Goal: Information Seeking & Learning: Learn about a topic

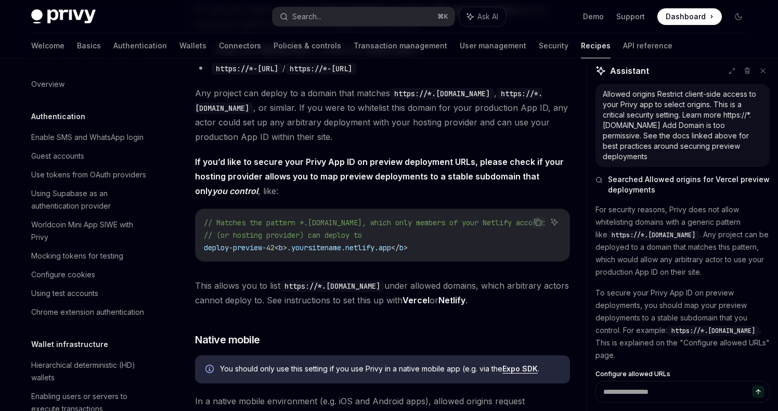
scroll to position [28, 0]
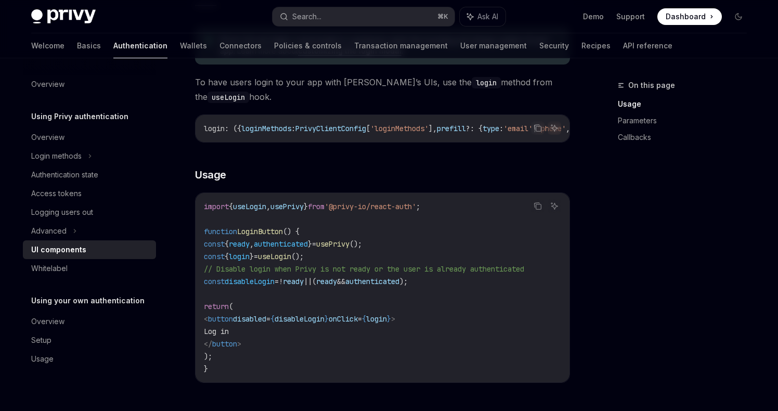
scroll to position [592, 0]
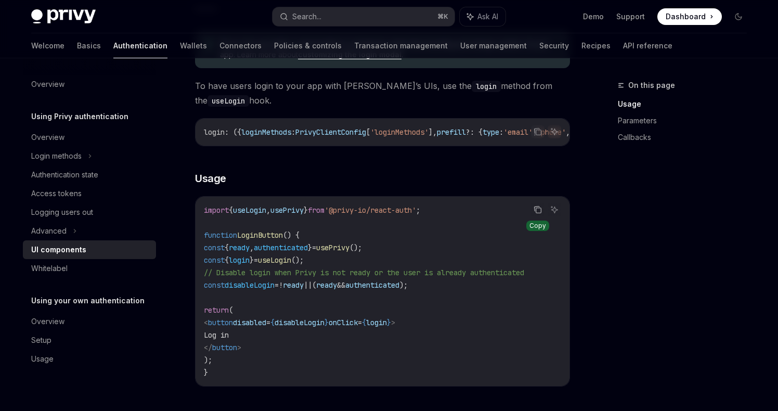
click at [536, 214] on icon "Copy the contents from the code block" at bounding box center [537, 209] width 8 height 8
drag, startPoint x: 220, startPoint y: 252, endPoint x: 278, endPoint y: 314, distance: 85.3
click at [278, 314] on code "import { useLogin , usePrivy } from '@privy-io/react-auth' ; function LoginButt…" at bounding box center [382, 291] width 357 height 175
click at [270, 363] on code "import { useLogin , usePrivy } from '@privy-io/react-auth' ; function LoginButt…" at bounding box center [382, 291] width 357 height 175
copy code "const { ready , authenticated } = usePrivy (); const { login } = useLogin (); /…"
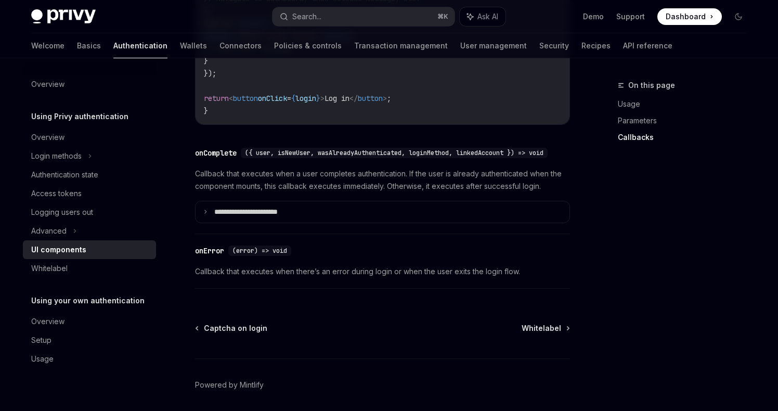
scroll to position [1504, 0]
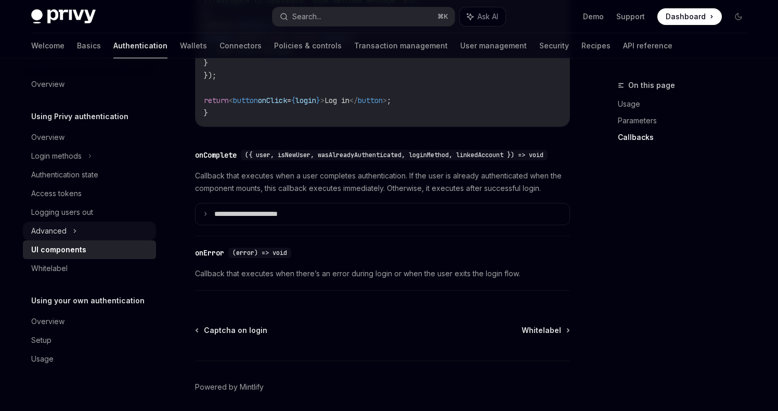
click at [60, 231] on div "Advanced" at bounding box center [48, 231] width 35 height 12
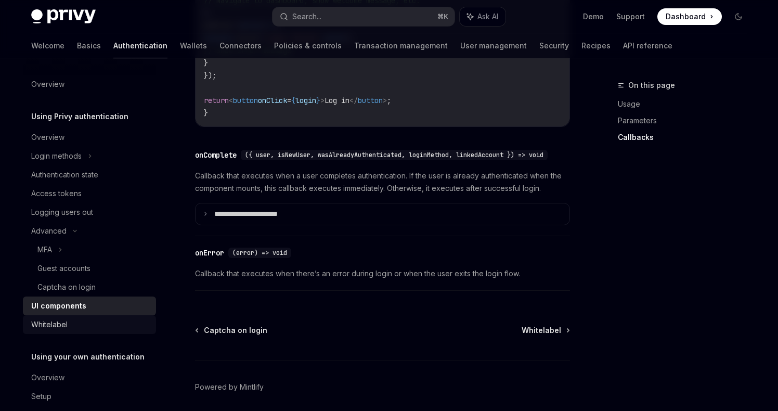
click at [70, 319] on div "Whitelabel" at bounding box center [90, 324] width 119 height 12
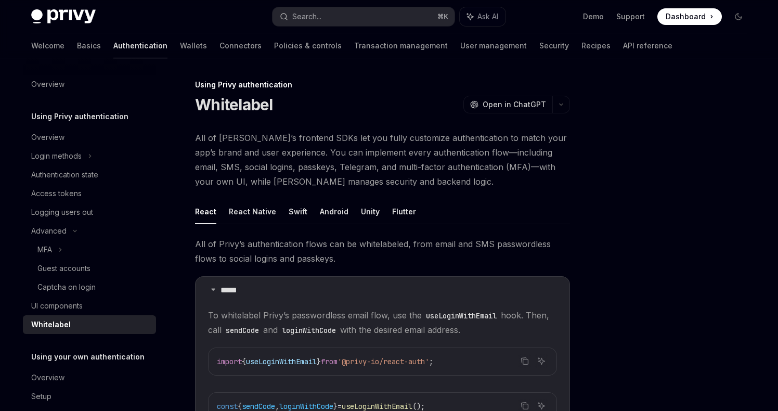
scroll to position [34, 0]
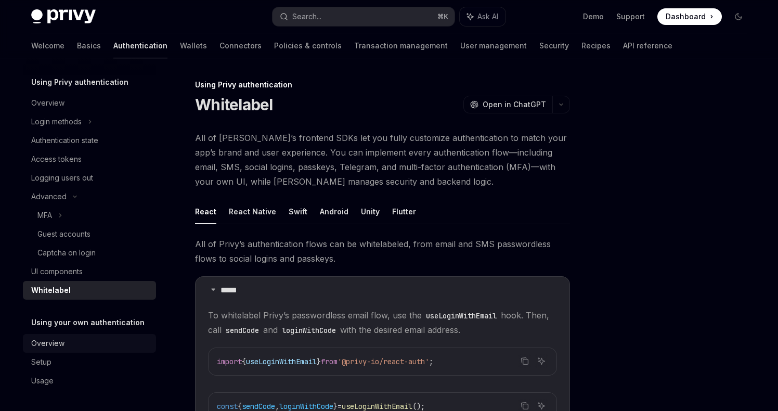
click at [51, 342] on div "Overview" at bounding box center [47, 343] width 33 height 12
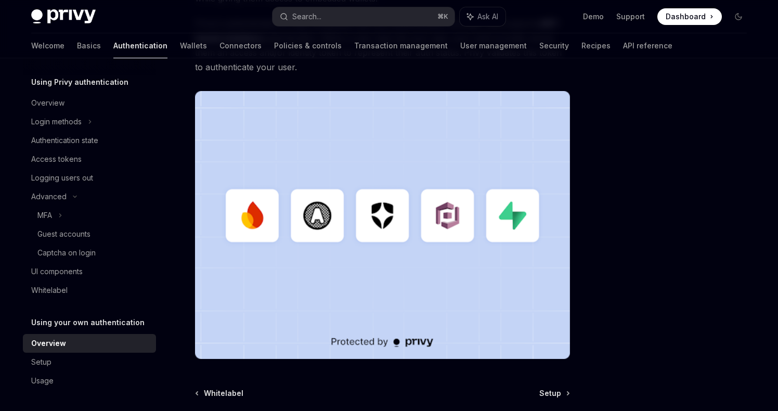
scroll to position [285, 0]
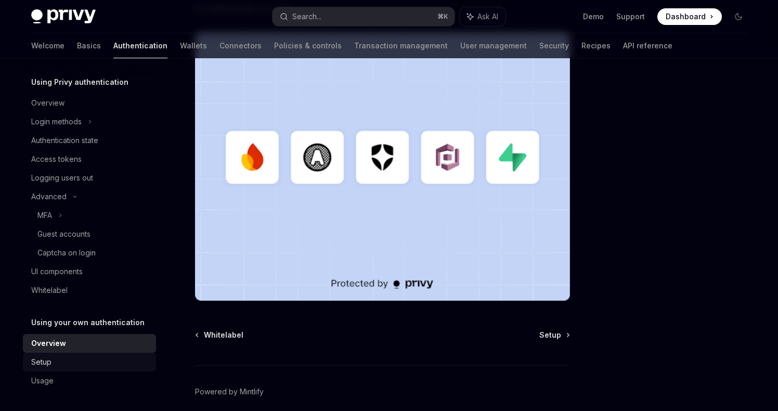
click at [55, 358] on div "Setup" at bounding box center [90, 362] width 119 height 12
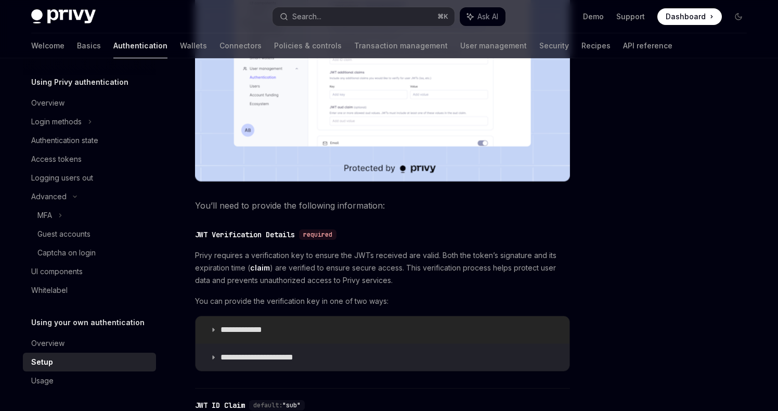
scroll to position [562, 0]
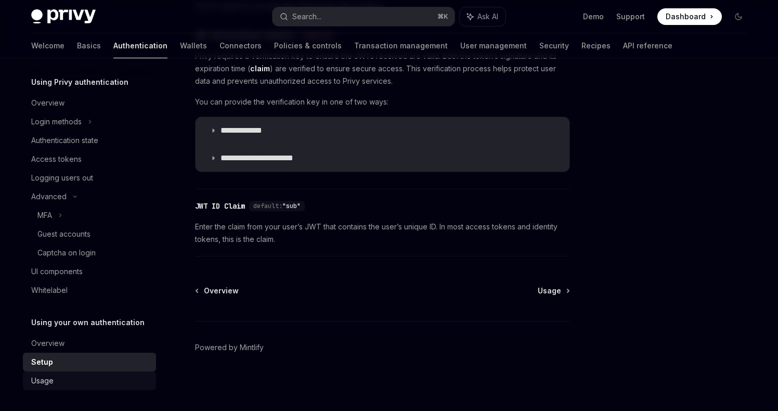
click at [45, 377] on div "Usage" at bounding box center [42, 380] width 22 height 12
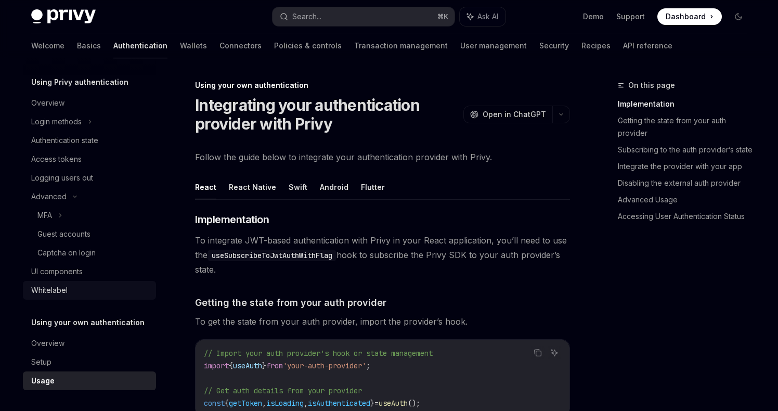
click at [63, 286] on div "Whitelabel" at bounding box center [49, 290] width 36 height 12
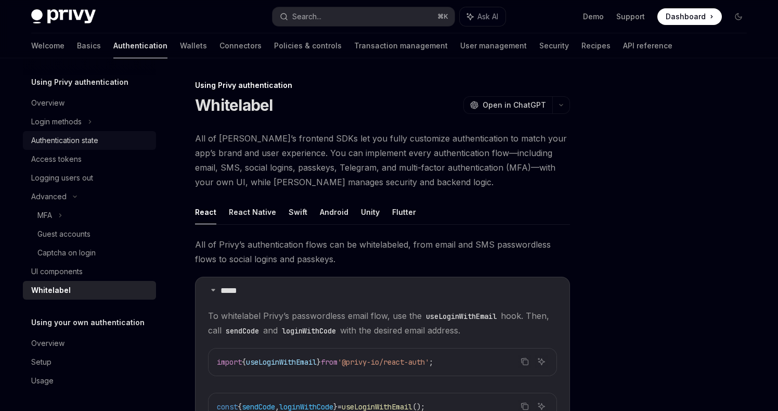
click at [75, 141] on div "Authentication state" at bounding box center [64, 140] width 67 height 12
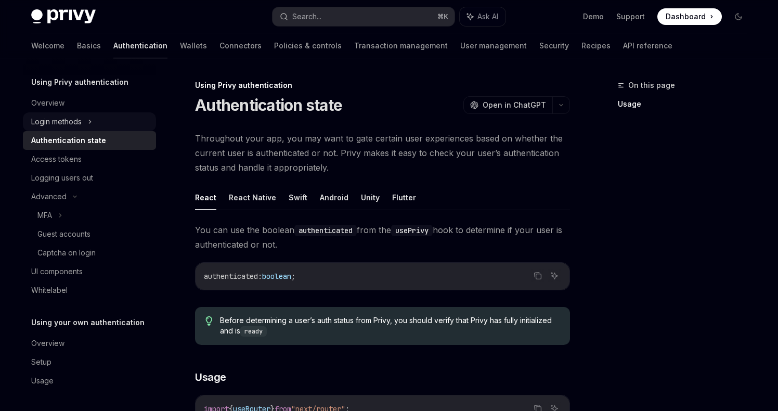
click at [65, 123] on div "Login methods" at bounding box center [56, 121] width 50 height 12
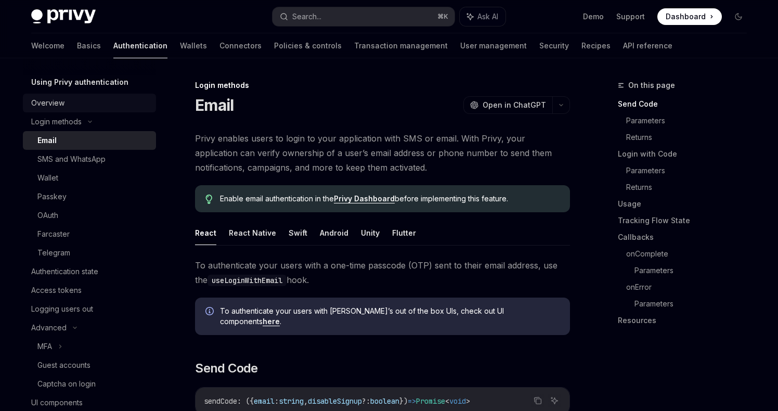
click at [46, 100] on div "Overview" at bounding box center [47, 103] width 33 height 12
type textarea "*"
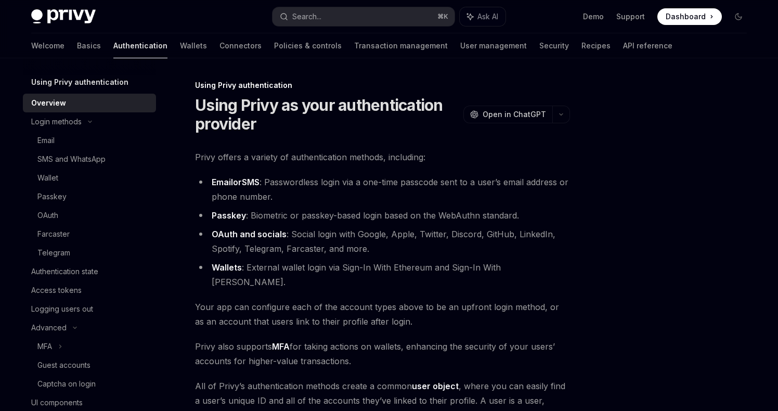
scroll to position [177, 0]
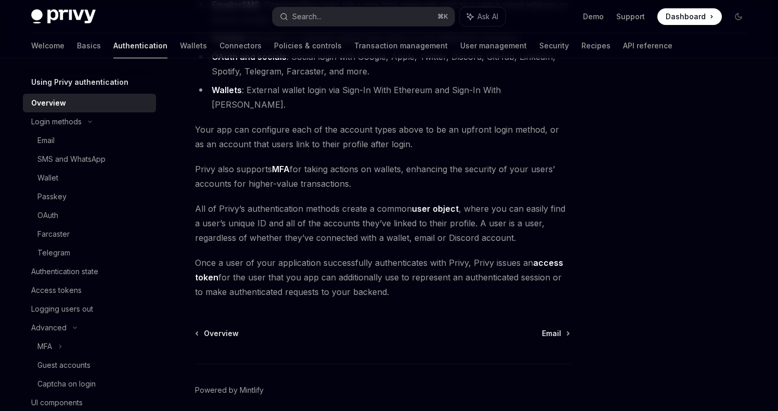
click at [340, 30] on div "Privy Docs home page Search... ⌘ K Ask AI Demo Support Dashboard Dashboard Sear…" at bounding box center [388, 16] width 715 height 33
click at [336, 13] on button "Search... ⌘ K" at bounding box center [363, 16] width 182 height 19
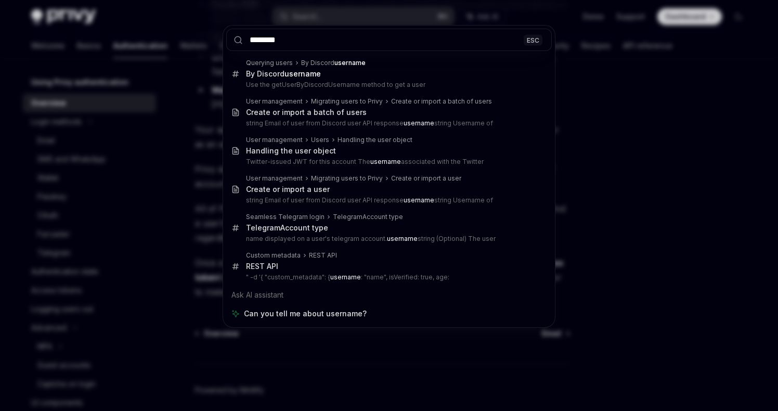
type input "********"
click at [664, 90] on div "******** ESC Querying users By Discord username By Discord username Use the get…" at bounding box center [389, 205] width 778 height 411
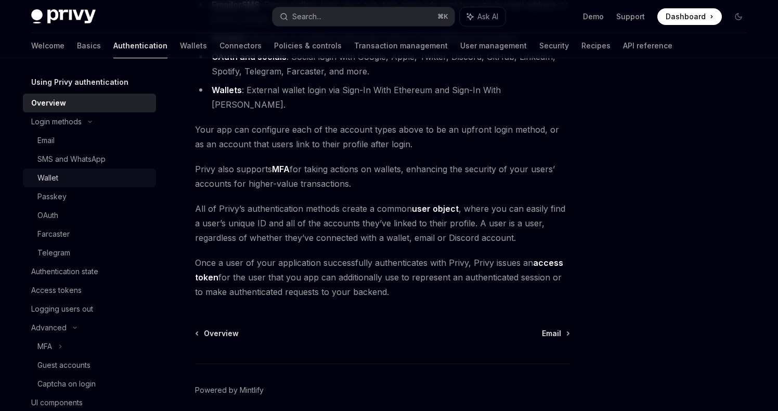
click at [59, 176] on div "Wallet" at bounding box center [93, 178] width 112 height 12
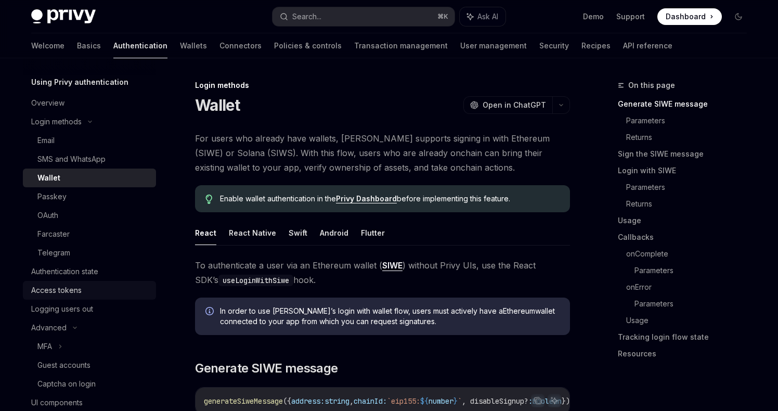
click at [71, 291] on div "Access tokens" at bounding box center [56, 290] width 50 height 12
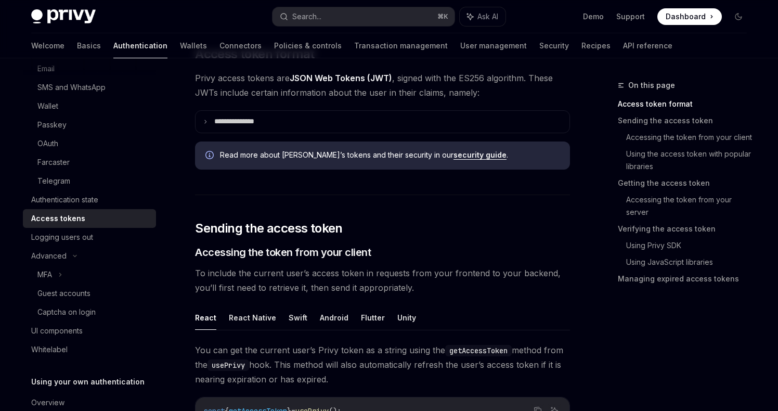
scroll to position [309, 0]
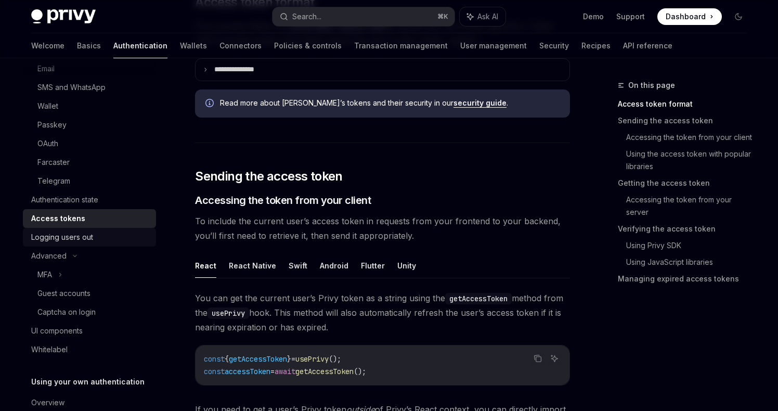
click at [50, 234] on div "Logging users out" at bounding box center [62, 237] width 62 height 12
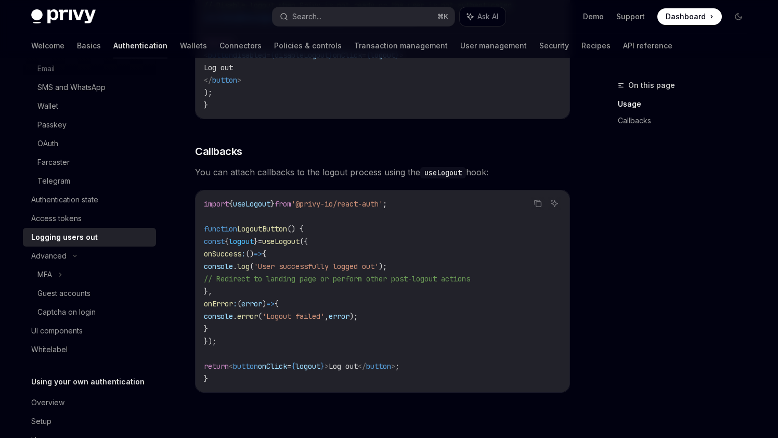
scroll to position [4, 0]
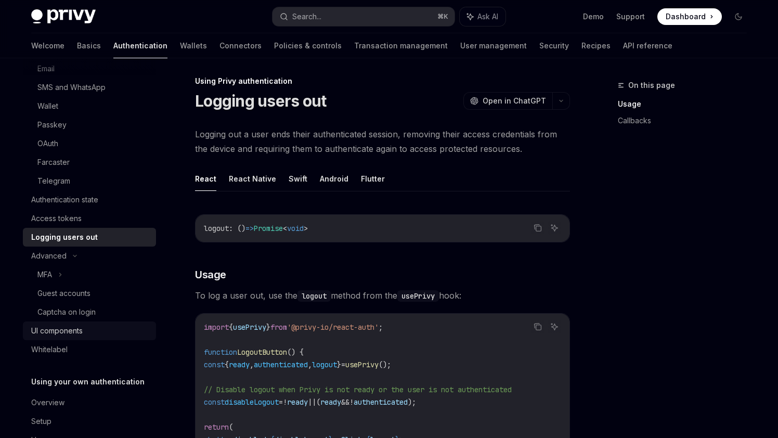
click at [62, 330] on div "UI components" at bounding box center [56, 330] width 51 height 12
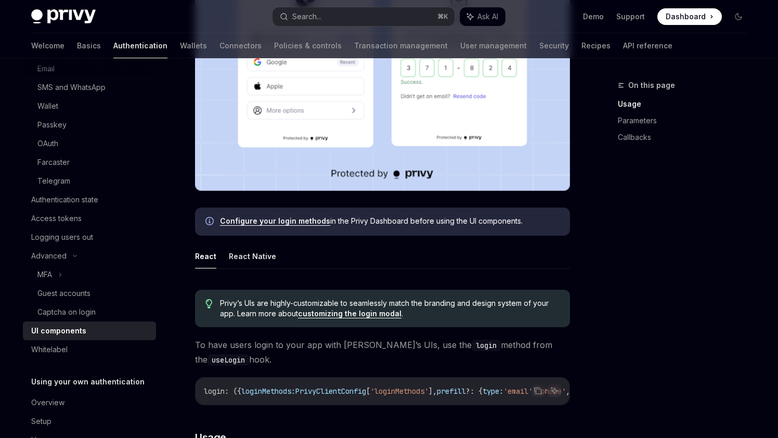
scroll to position [360, 0]
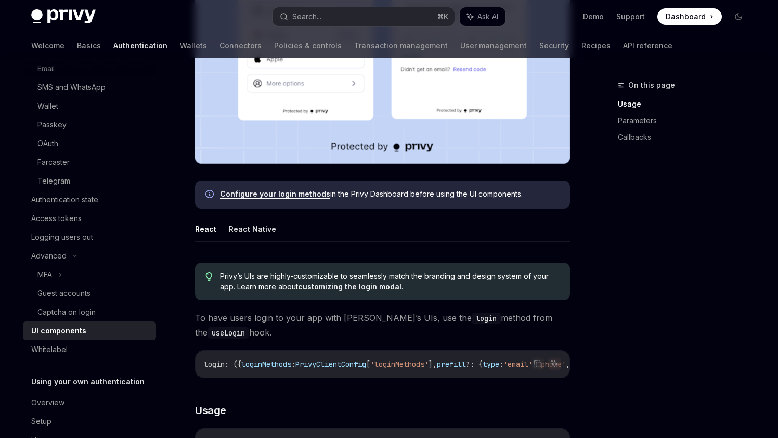
click at [368, 287] on link "customizing the login modal" at bounding box center [349, 286] width 103 height 9
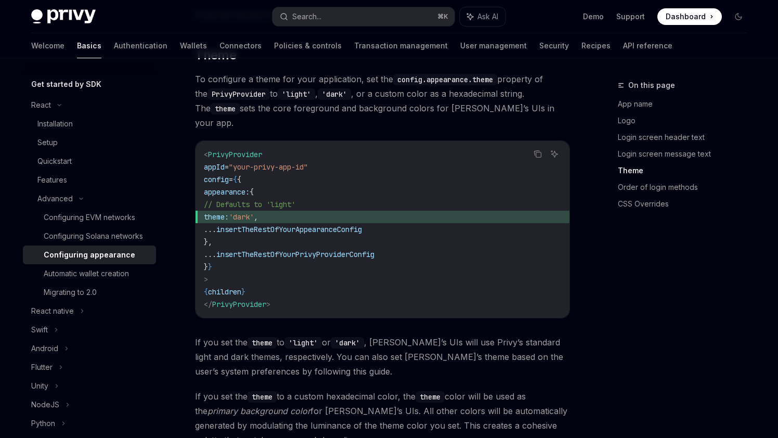
scroll to position [1517, 0]
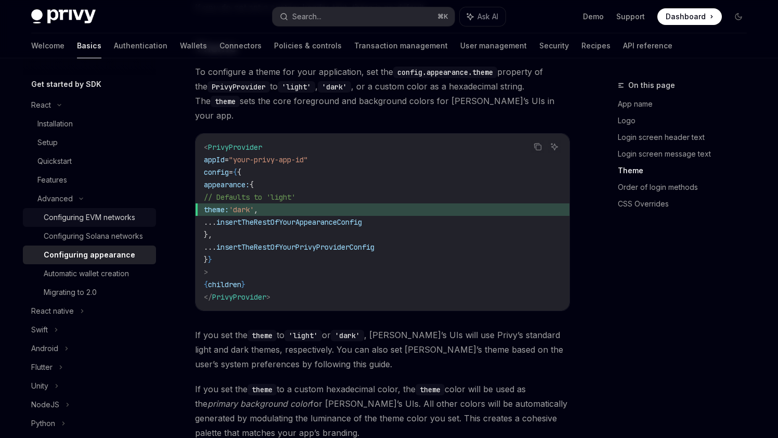
click at [90, 220] on div "Configuring EVM networks" at bounding box center [89, 217] width 91 height 12
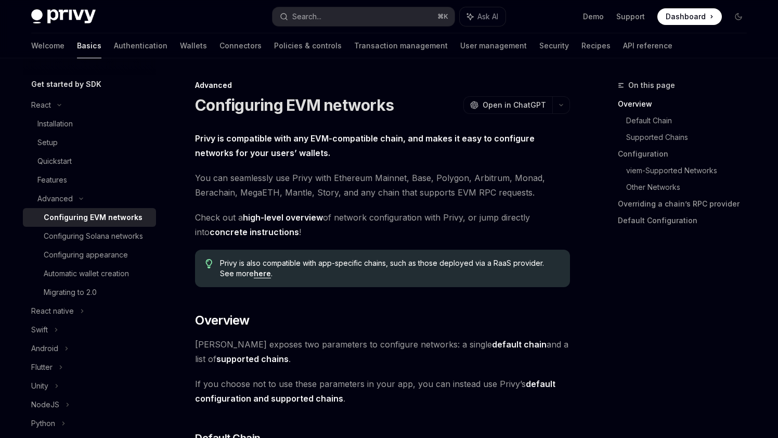
scroll to position [505, 0]
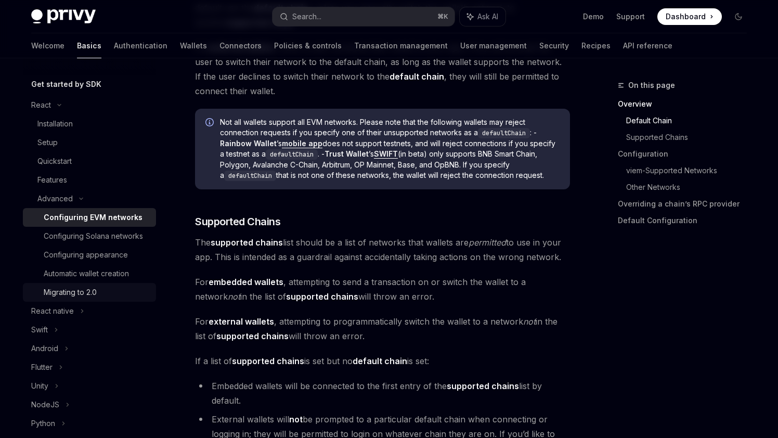
click at [85, 290] on div "Migrating to 2.0" at bounding box center [70, 292] width 53 height 12
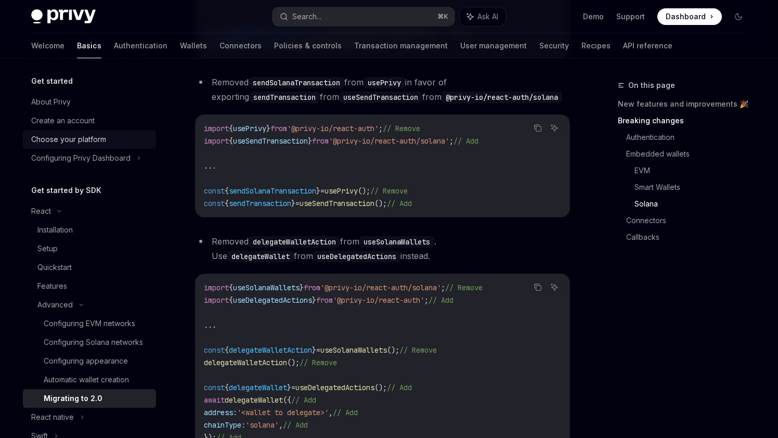
scroll to position [2127, 0]
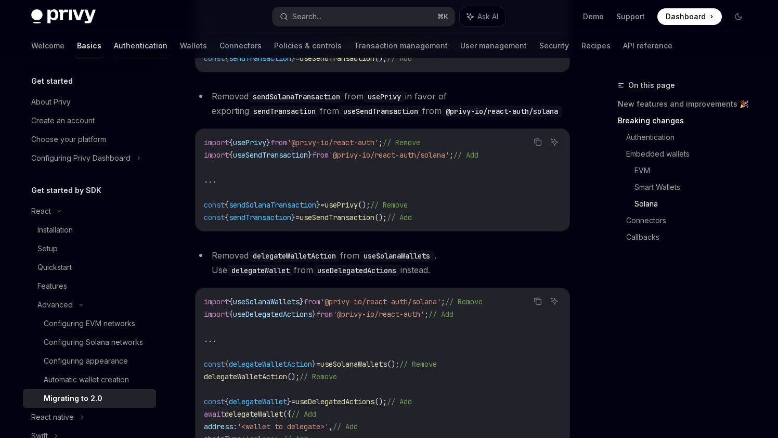
click at [114, 41] on link "Authentication" at bounding box center [141, 45] width 54 height 25
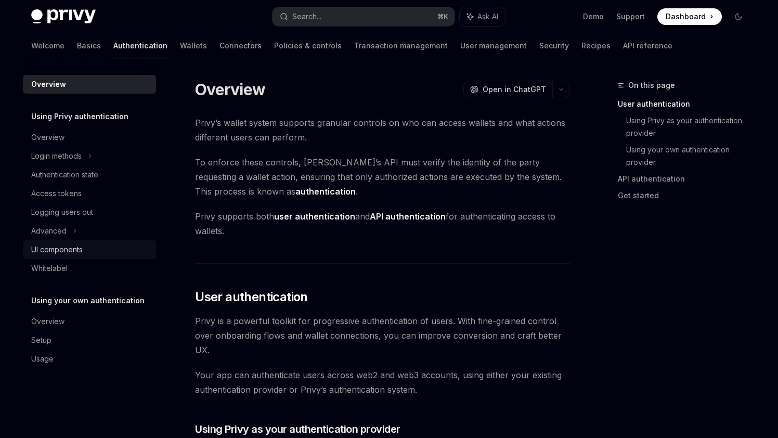
click at [61, 247] on div "UI components" at bounding box center [56, 249] width 51 height 12
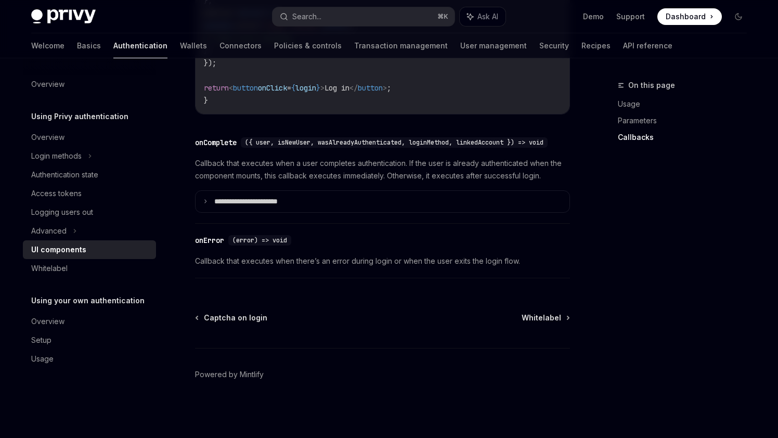
scroll to position [1522, 0]
click at [48, 227] on div "Advanced" at bounding box center [48, 231] width 35 height 12
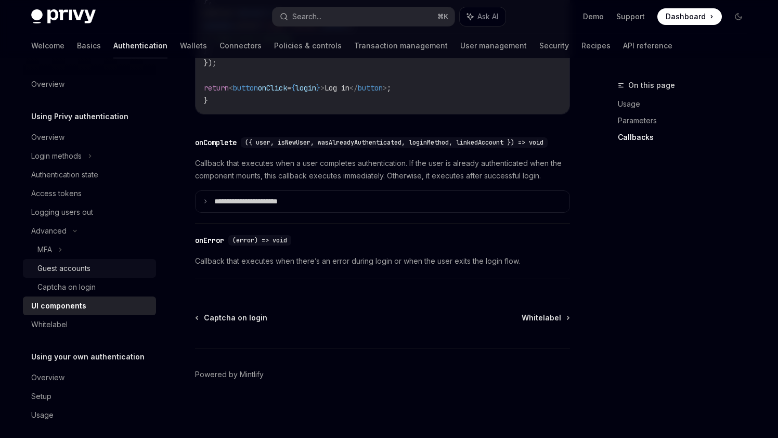
click at [67, 261] on link "Guest accounts" at bounding box center [89, 268] width 133 height 19
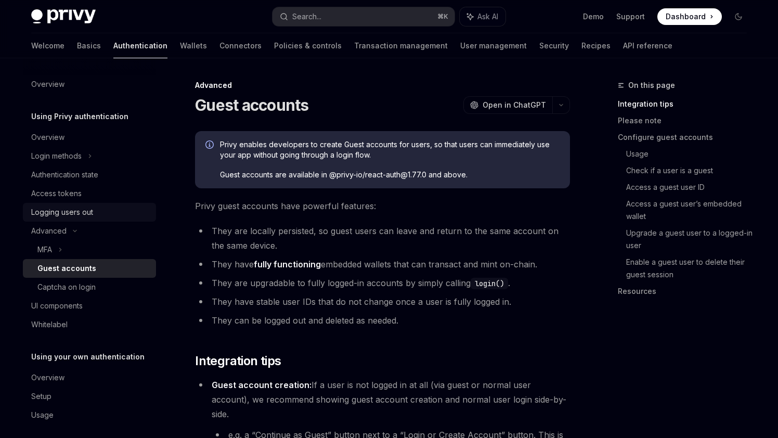
scroll to position [7, 0]
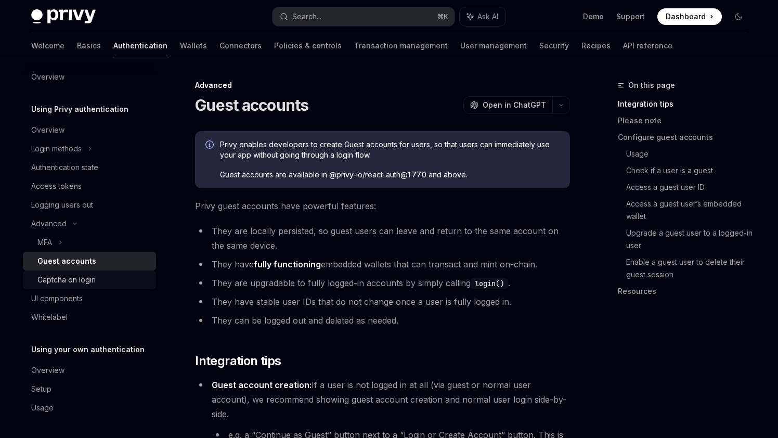
click at [61, 277] on div "Captcha on login" at bounding box center [66, 279] width 58 height 12
type textarea "*"
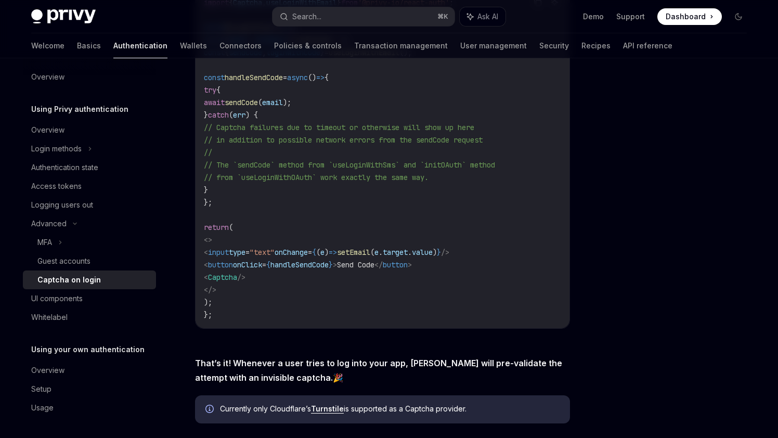
scroll to position [294, 0]
